Goal: Information Seeking & Learning: Learn about a topic

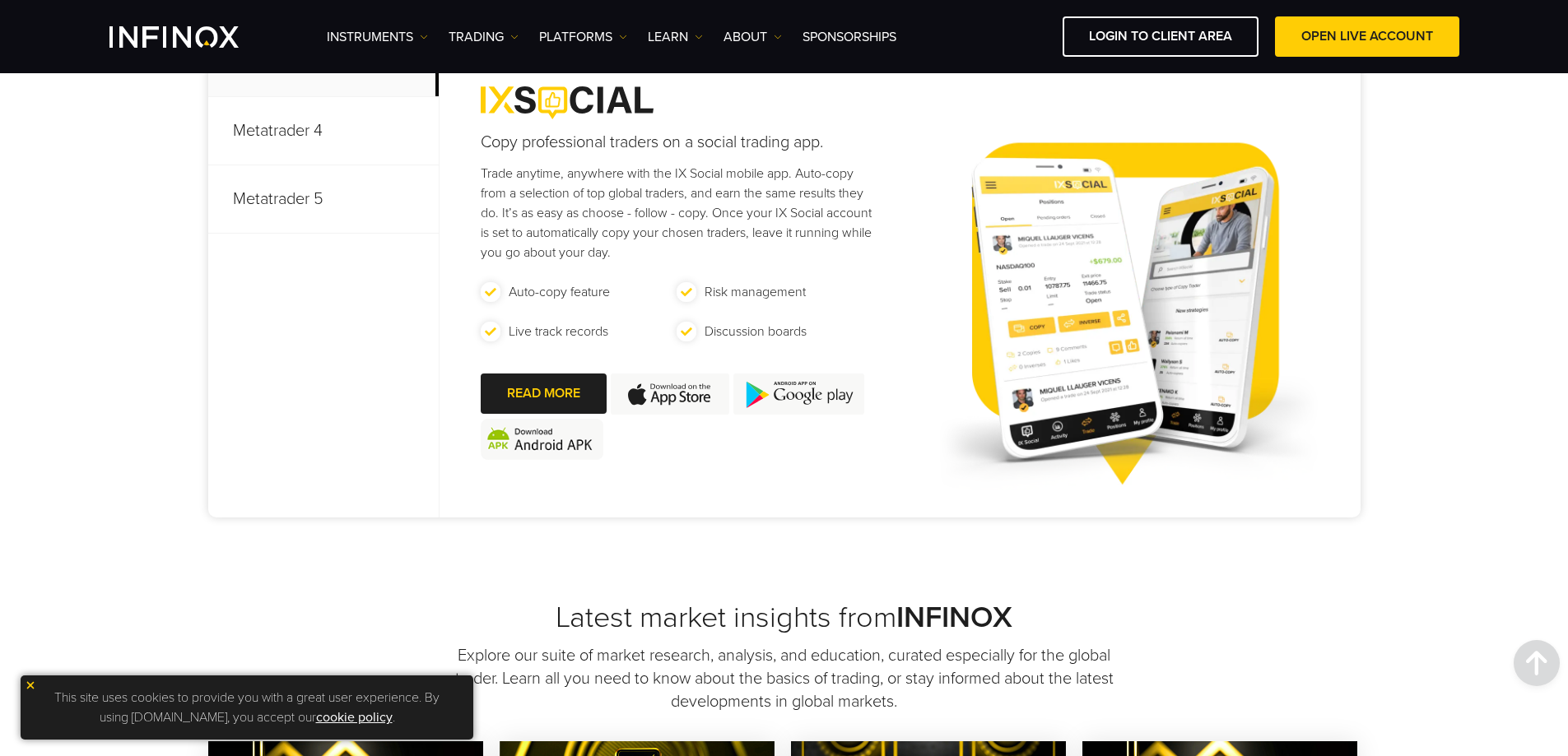
scroll to position [823, 0]
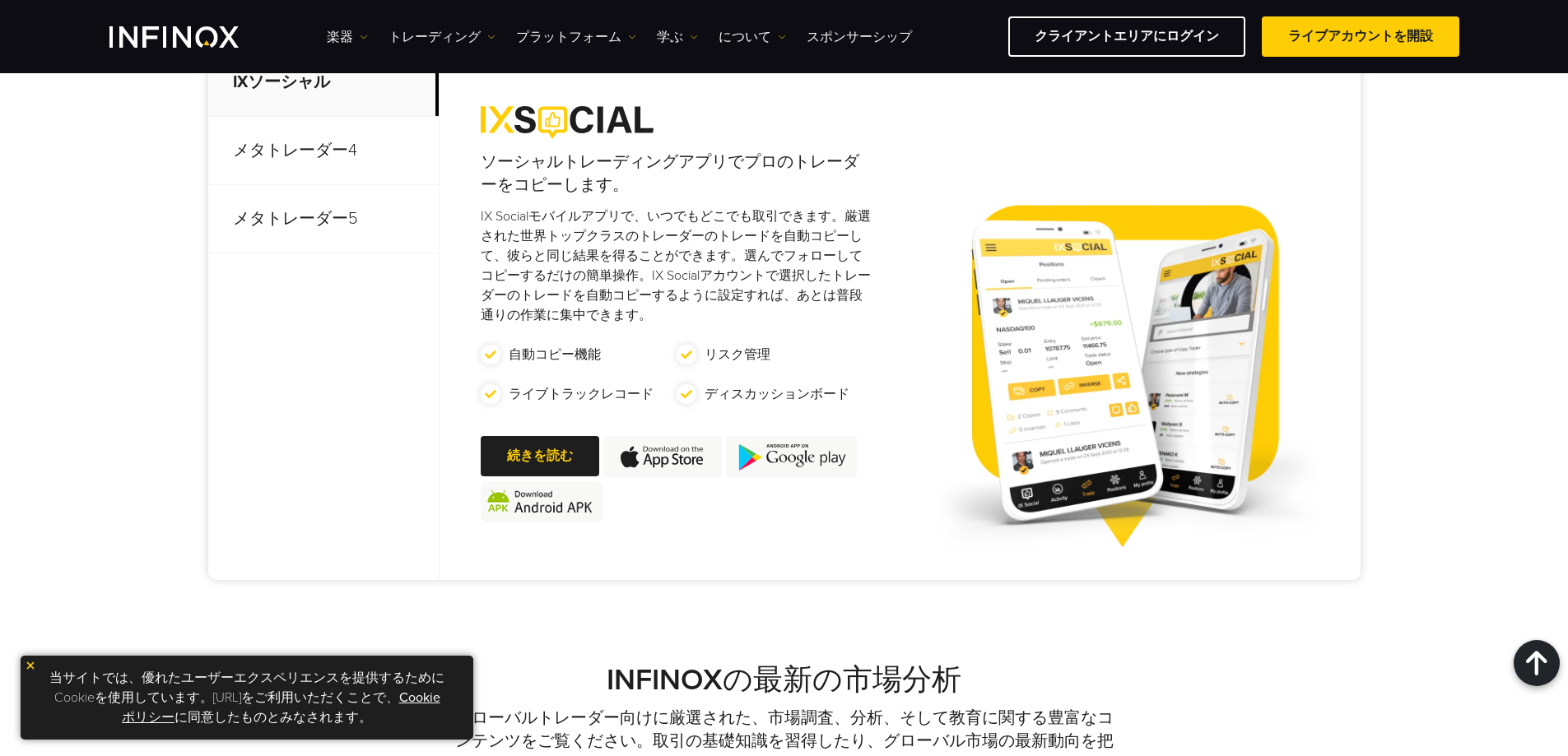
click at [892, 314] on div "ソーシャルトレーディングアプリでプロのトレーダーをコピーします。 IX Socialモバイルアプリで、いつでもどこでも取引できます。厳選された世界トップクラス…" at bounding box center [900, 314] width 921 height 531
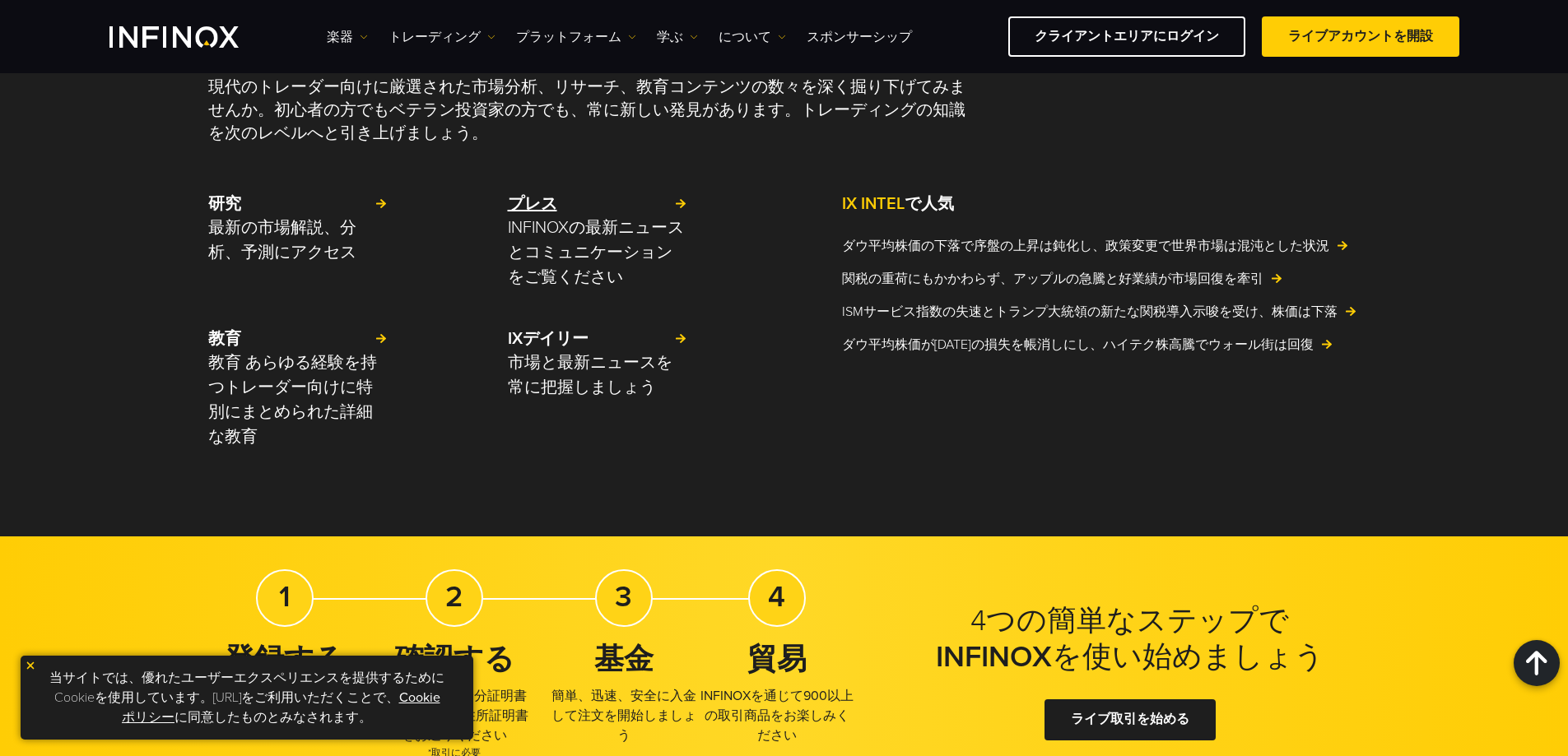
scroll to position [3945, 0]
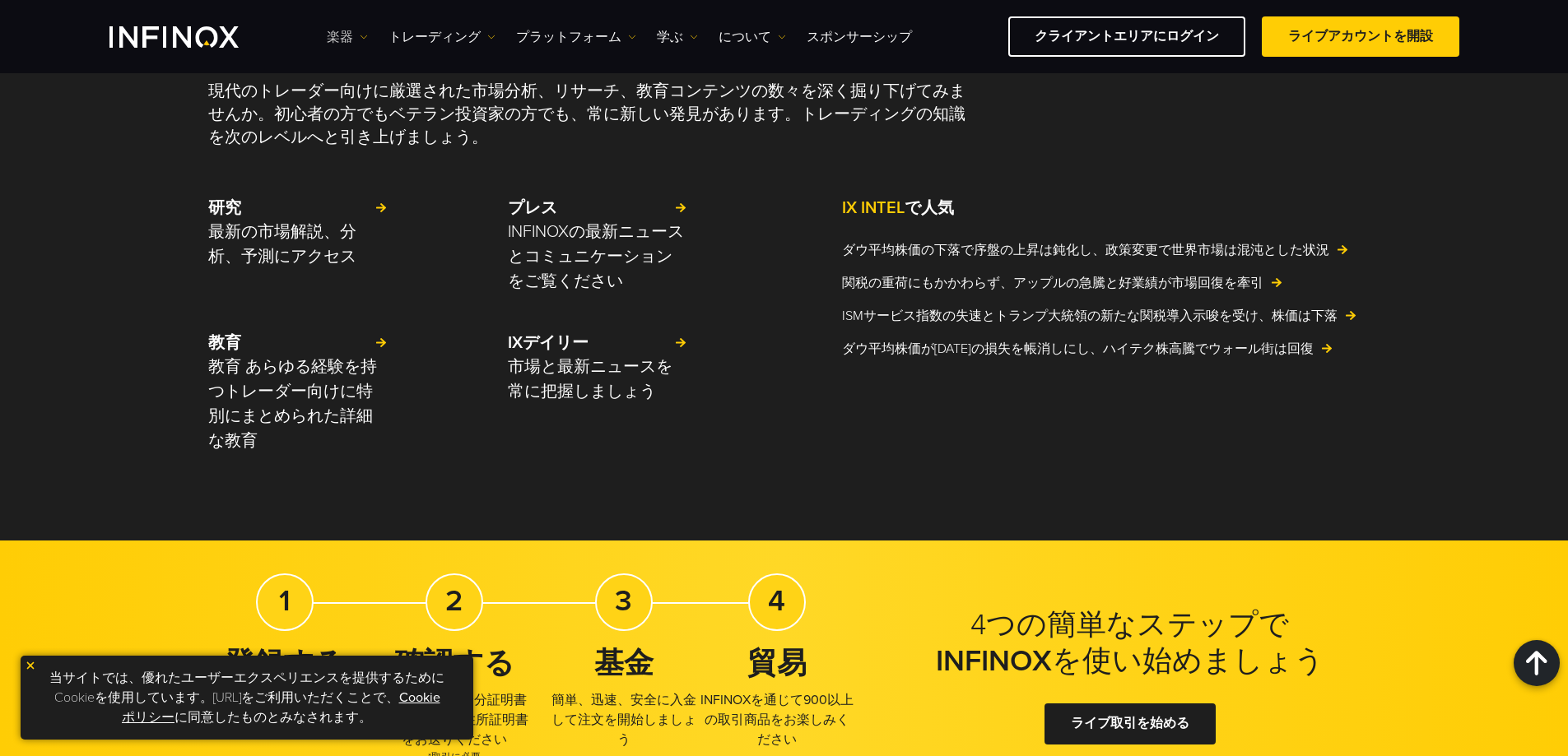
click at [343, 33] on font "楽器" at bounding box center [340, 37] width 27 height 16
click at [378, 123] on font "製品情報" at bounding box center [369, 122] width 52 height 16
